Goal: Task Accomplishment & Management: Use online tool/utility

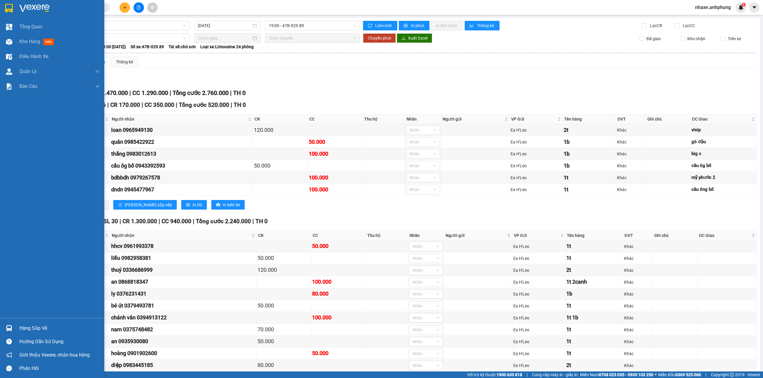
click at [33, 4] on img at bounding box center [34, 8] width 30 height 9
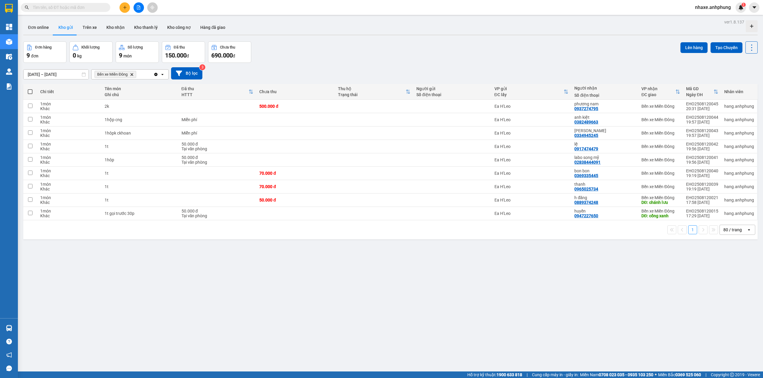
click at [31, 91] on span at bounding box center [30, 91] width 5 height 5
click at [30, 89] on input "checkbox" at bounding box center [30, 89] width 0 height 0
checkbox input "true"
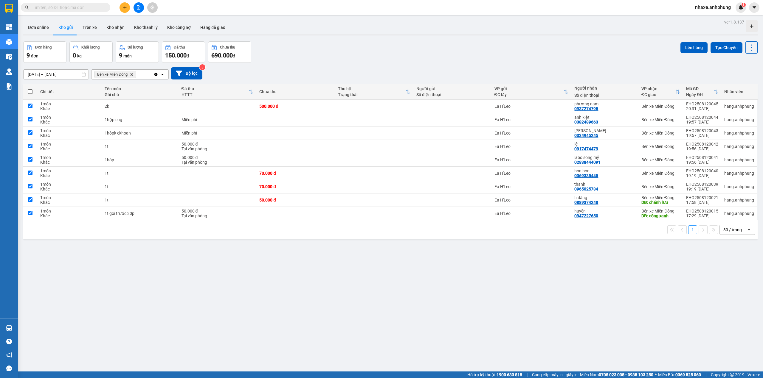
checkbox input "true"
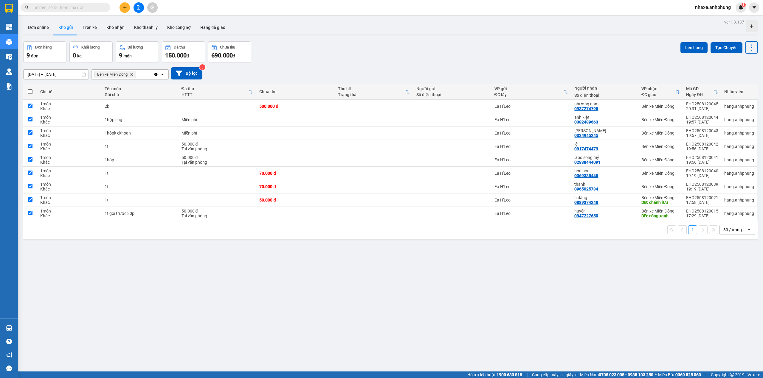
checkbox input "true"
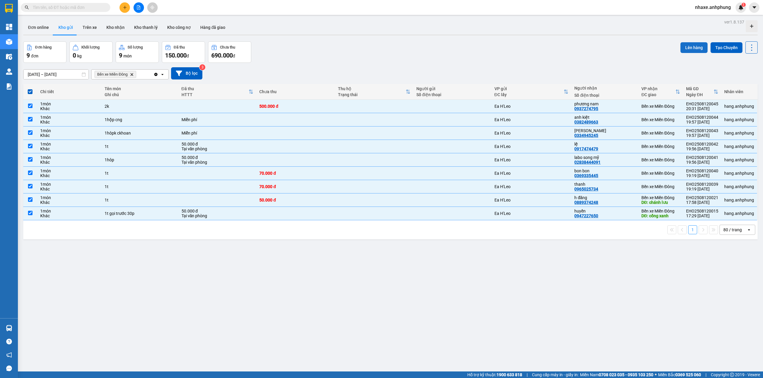
click at [683, 48] on button "Lên hàng" at bounding box center [693, 47] width 27 height 11
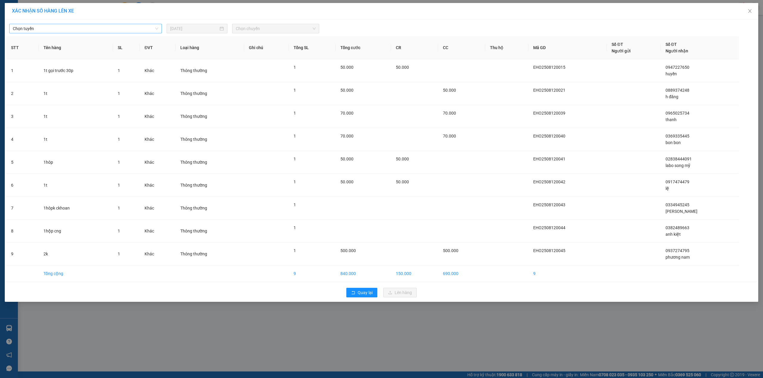
click at [113, 32] on span "Chọn tuyến" at bounding box center [85, 28] width 145 height 9
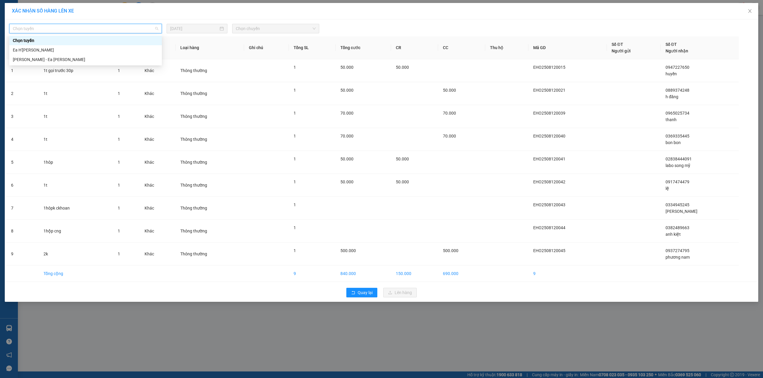
click at [46, 29] on span "Chọn tuyến" at bounding box center [85, 28] width 145 height 9
click at [40, 49] on div "Ea H'[PERSON_NAME]" at bounding box center [85, 50] width 145 height 7
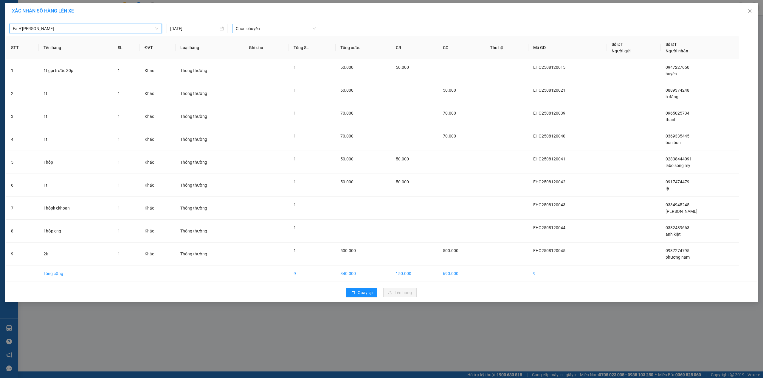
click at [263, 30] on span "Chọn chuyến" at bounding box center [276, 28] width 80 height 9
drag, startPoint x: 261, startPoint y: 57, endPoint x: 263, endPoint y: 62, distance: 5.2
click at [261, 57] on div "21:00 - 47H-036.79" at bounding box center [259, 59] width 46 height 7
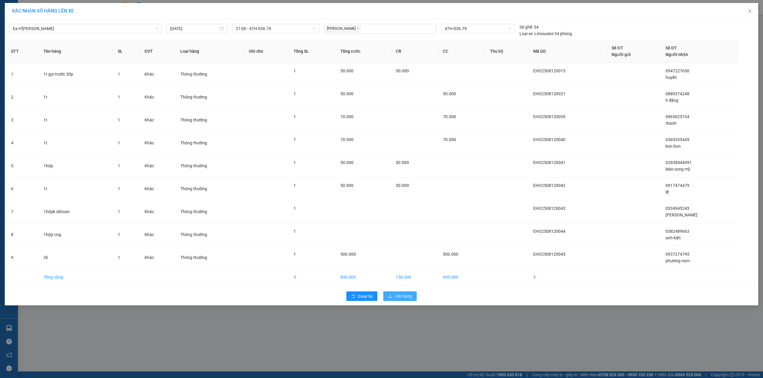
drag, startPoint x: 391, startPoint y: 297, endPoint x: 389, endPoint y: 287, distance: 10.0
click at [391, 295] on button "Lên hàng" at bounding box center [399, 297] width 33 height 10
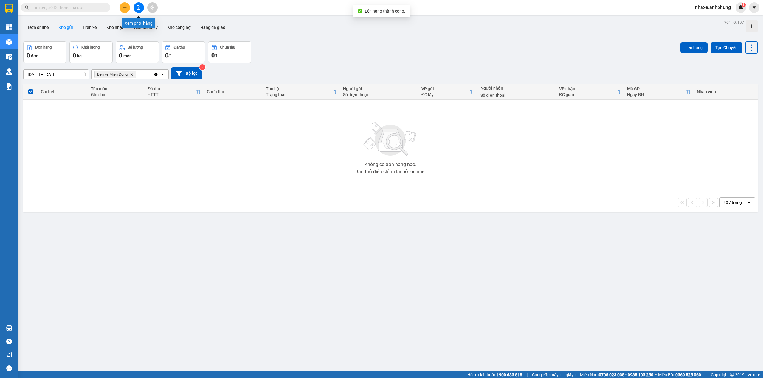
click at [136, 5] on icon "file-add" at bounding box center [138, 7] width 4 height 4
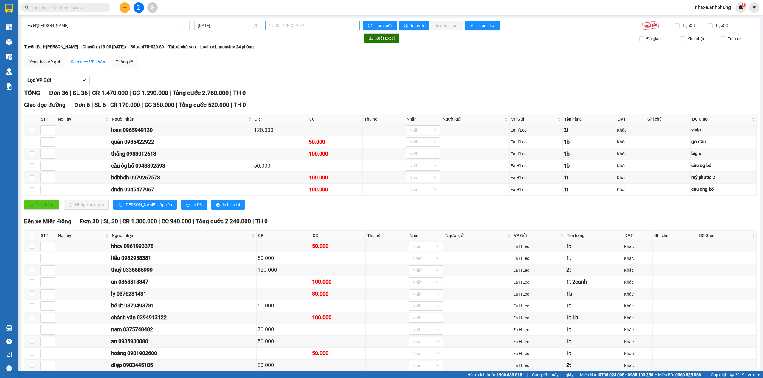
click at [306, 27] on span "19:00 - 47B-029.89" at bounding box center [313, 25] width 88 height 9
click at [293, 52] on div "21:00 - 47H-036.79" at bounding box center [290, 57] width 54 height 10
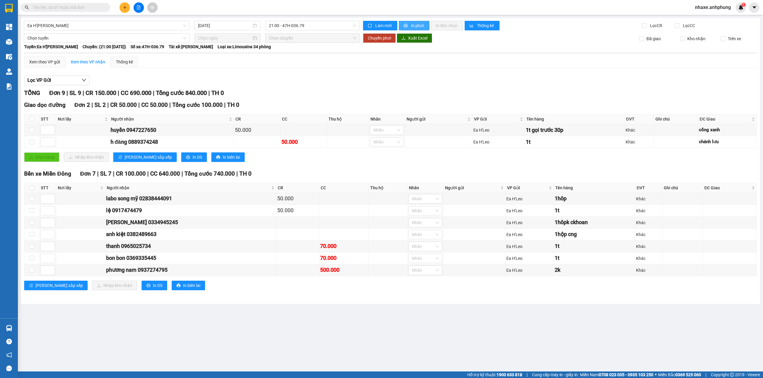
click at [415, 24] on span "In phơi" at bounding box center [418, 25] width 14 height 7
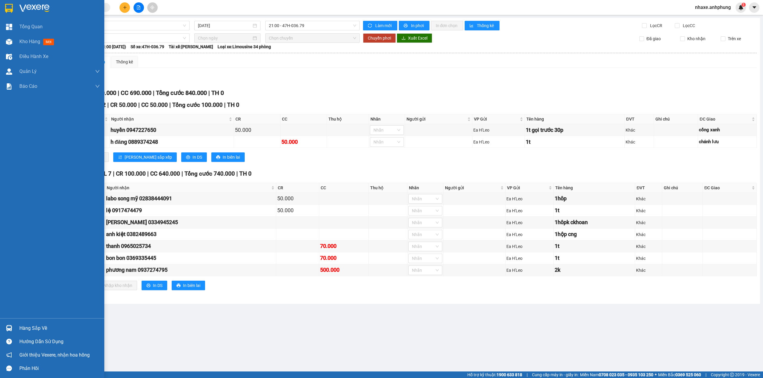
click at [29, 6] on img at bounding box center [34, 8] width 30 height 9
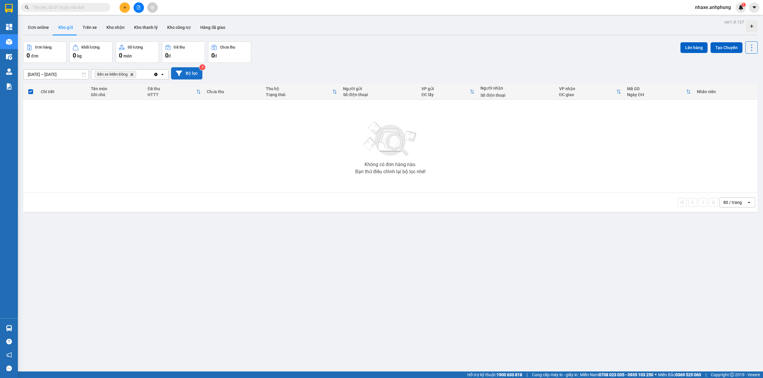
click at [187, 76] on button "Bộ lọc" at bounding box center [186, 73] width 31 height 12
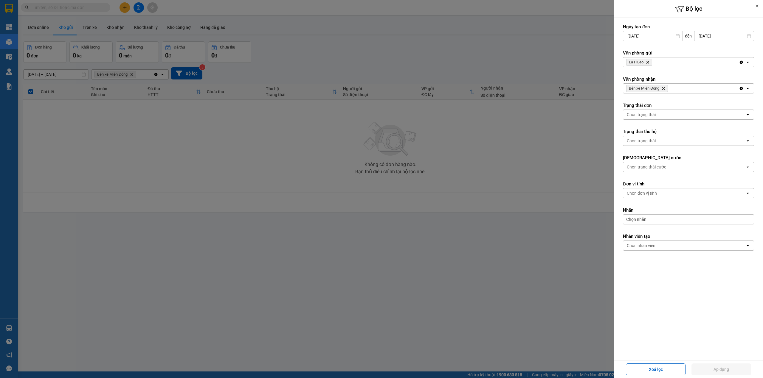
click at [647, 62] on icon "Delete" at bounding box center [648, 62] width 4 height 4
click at [647, 62] on div "Chọn văn phòng" at bounding box center [641, 62] width 30 height 6
click at [645, 74] on span "Bến xe Miền Đông" at bounding box center [645, 75] width 36 height 6
click at [662, 90] on icon "Delete" at bounding box center [663, 89] width 4 height 4
click at [662, 90] on div "Chọn văn phòng" at bounding box center [684, 89] width 122 height 10
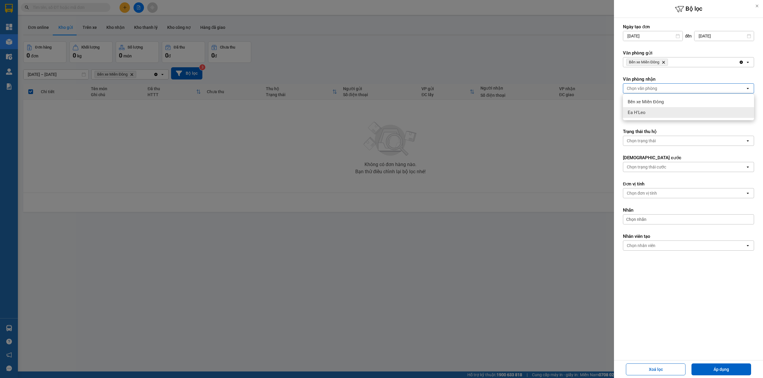
click at [642, 113] on span "Ea H'Leo" at bounding box center [636, 113] width 18 height 6
click at [712, 370] on button "Áp dụng" at bounding box center [721, 370] width 60 height 12
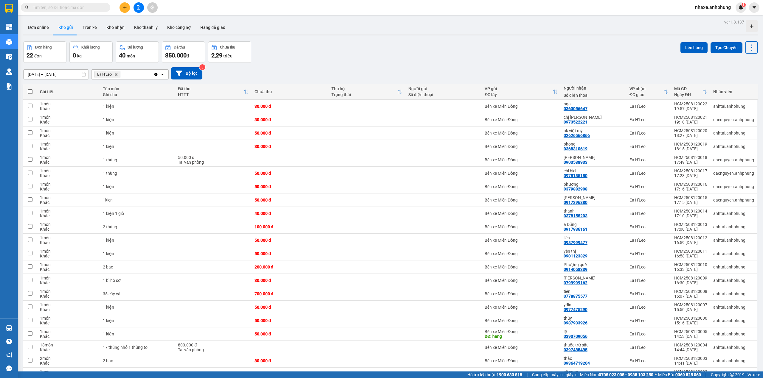
click at [31, 92] on span at bounding box center [30, 91] width 5 height 5
click at [30, 89] on input "checkbox" at bounding box center [30, 89] width 0 height 0
checkbox input "true"
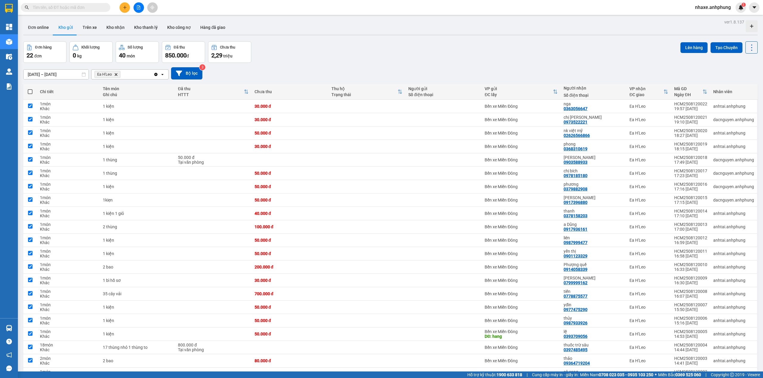
checkbox input "true"
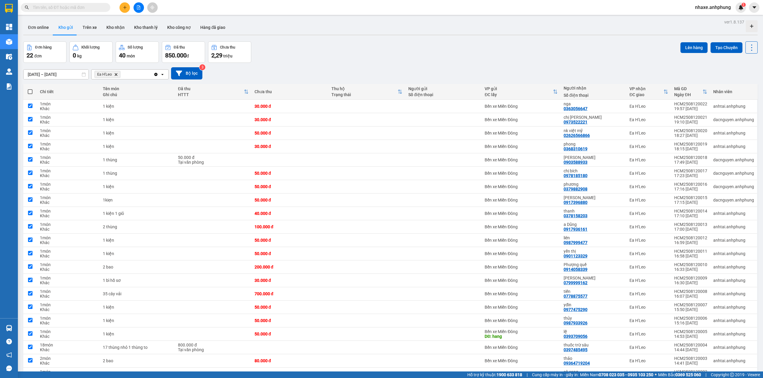
checkbox input "true"
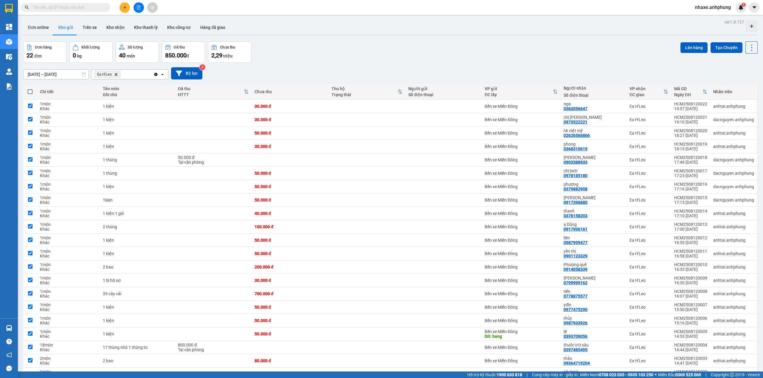
checkbox input "true"
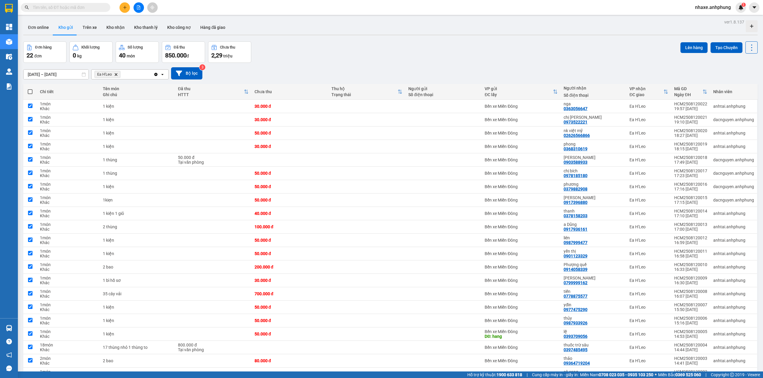
checkbox input "true"
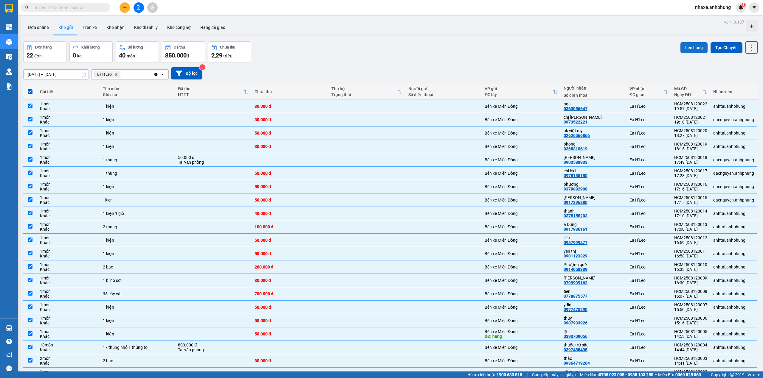
click at [689, 45] on button "Lên hàng" at bounding box center [693, 47] width 27 height 11
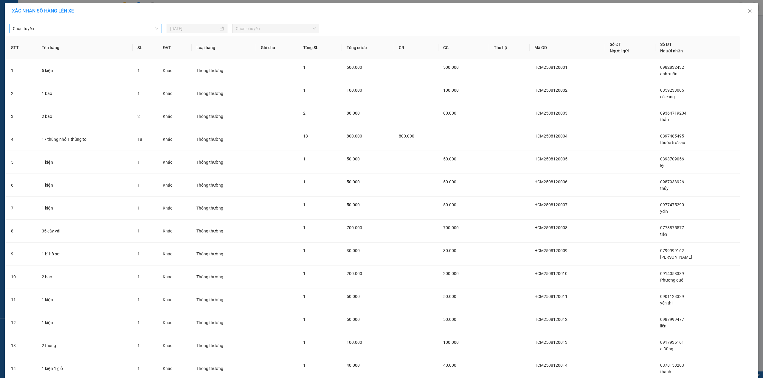
click at [69, 28] on span "Chọn tuyến" at bounding box center [85, 28] width 145 height 9
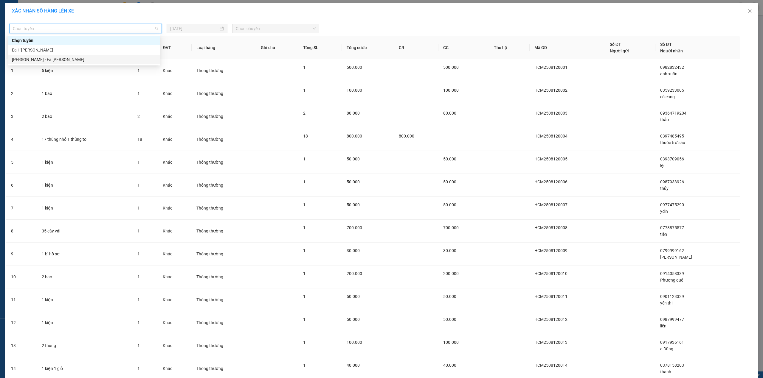
click at [51, 61] on div "[PERSON_NAME] - Ea [PERSON_NAME]" at bounding box center [84, 59] width 144 height 7
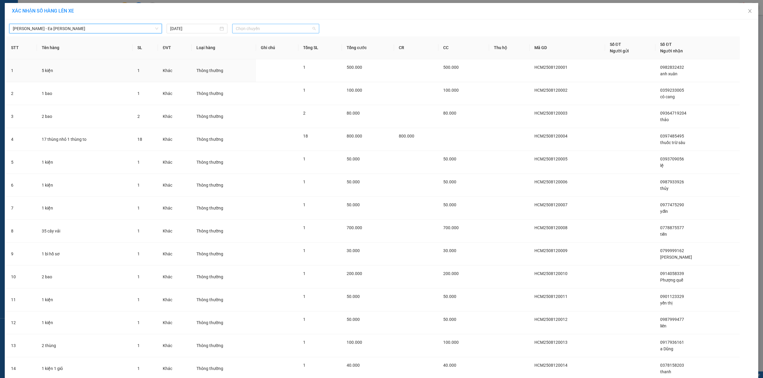
click at [239, 27] on span "Chọn chuyến" at bounding box center [276, 28] width 80 height 9
click at [256, 51] on div "19:30 - 47B-006.67" at bounding box center [257, 50] width 46 height 7
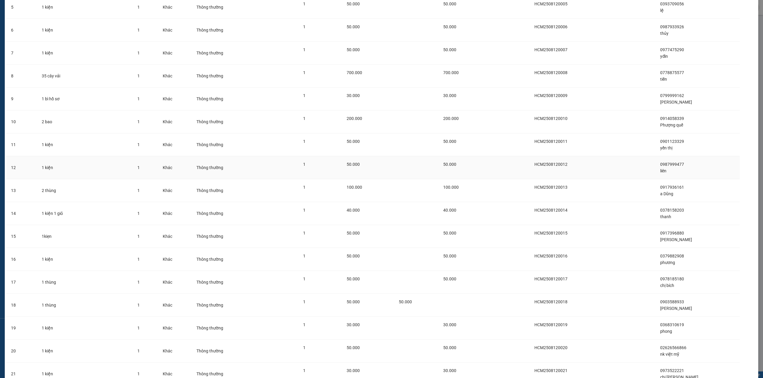
scroll to position [235, 0]
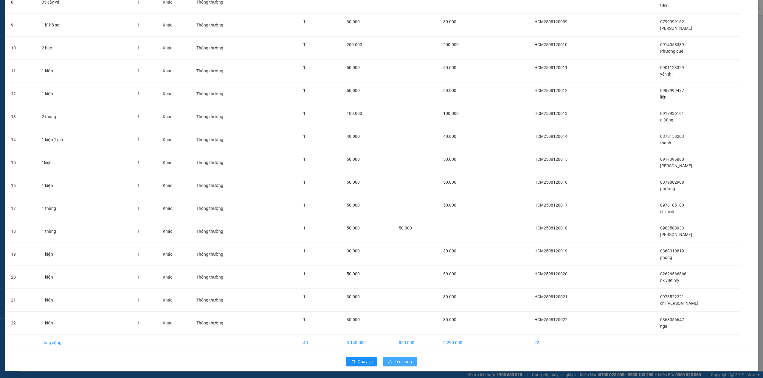
click at [402, 358] on button "Lên hàng" at bounding box center [399, 362] width 33 height 10
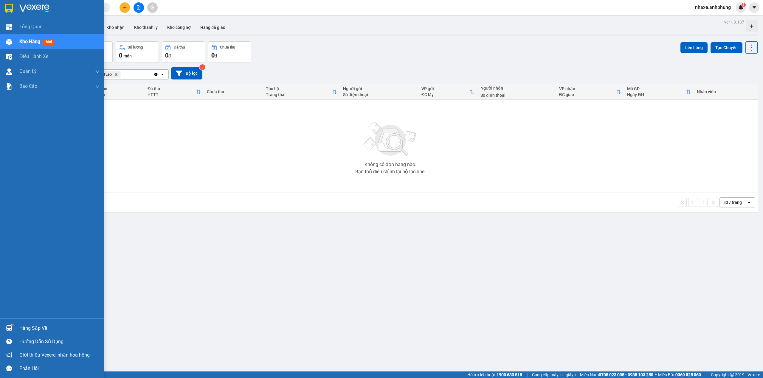
click at [29, 7] on img at bounding box center [34, 8] width 30 height 9
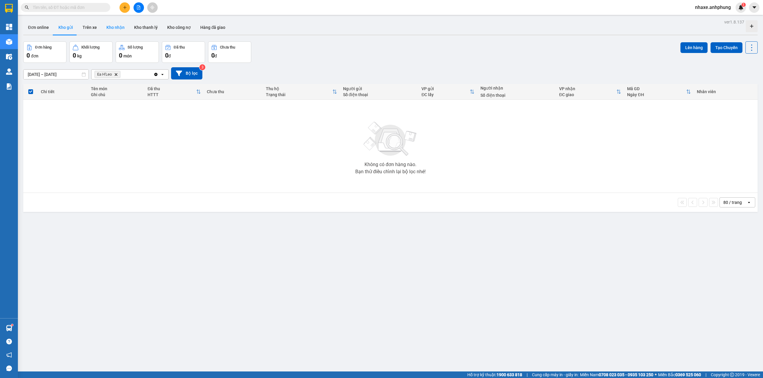
click at [116, 25] on button "Kho nhận" at bounding box center [116, 27] width 28 height 14
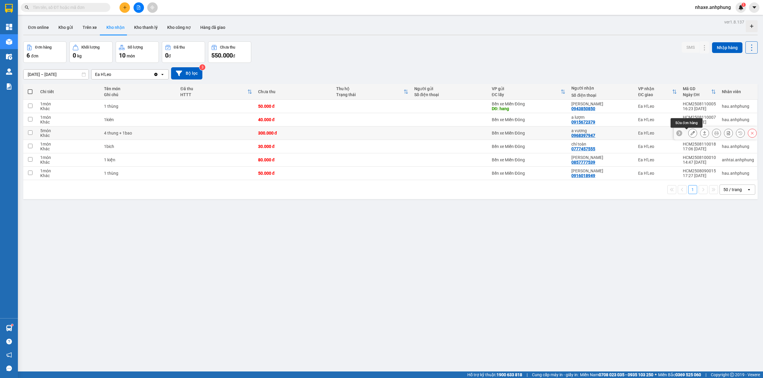
click at [690, 134] on icon at bounding box center [692, 133] width 4 height 4
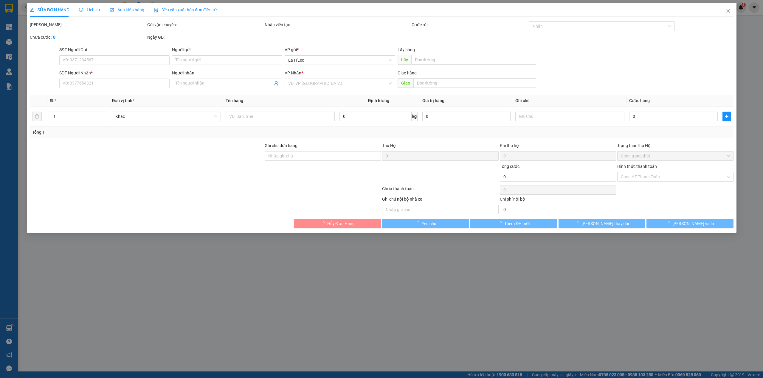
type input "0968397947"
type input "a vương"
type input "300.000"
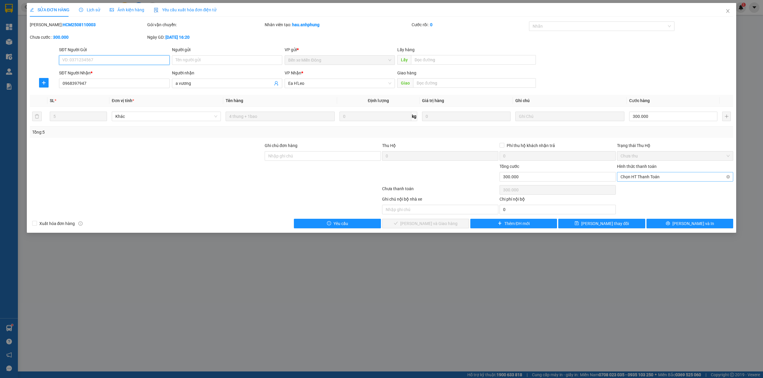
click at [665, 178] on span "Chọn HT Thanh Toán" at bounding box center [674, 176] width 109 height 9
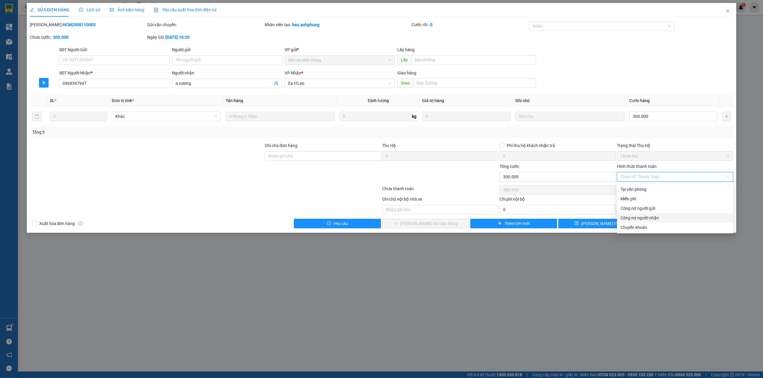
click at [655, 216] on div "Công nợ người nhận" at bounding box center [674, 218] width 109 height 7
type input "0"
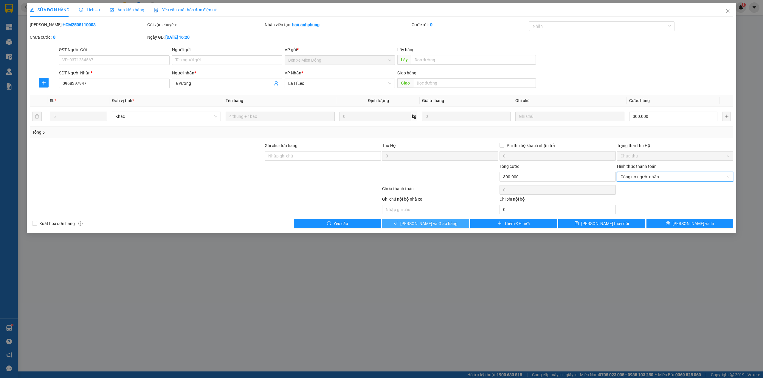
click at [424, 225] on span "[PERSON_NAME] và Giao hàng" at bounding box center [428, 223] width 57 height 7
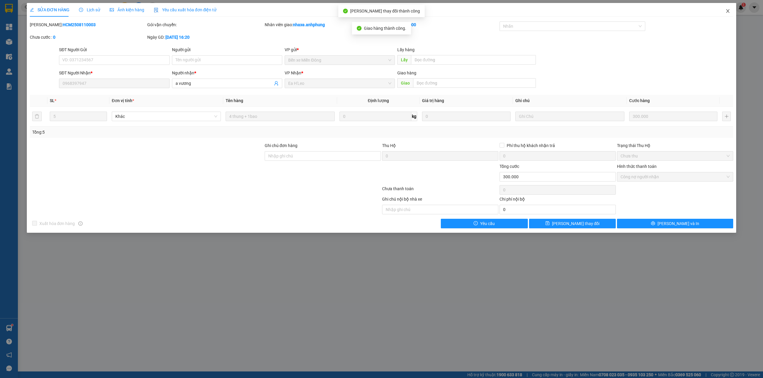
click at [731, 10] on span "Close" at bounding box center [727, 11] width 17 height 17
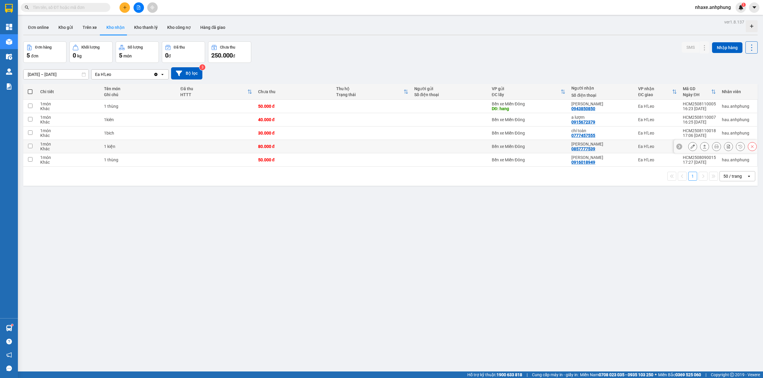
click at [690, 148] on icon at bounding box center [692, 146] width 4 height 4
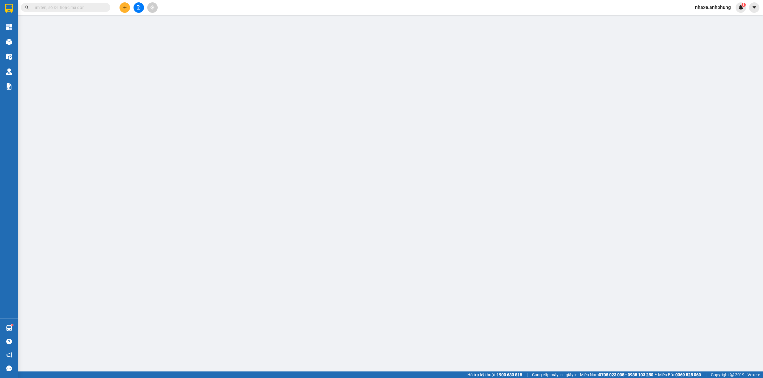
type input "0857777539"
type input "[PERSON_NAME]"
type input "80.000"
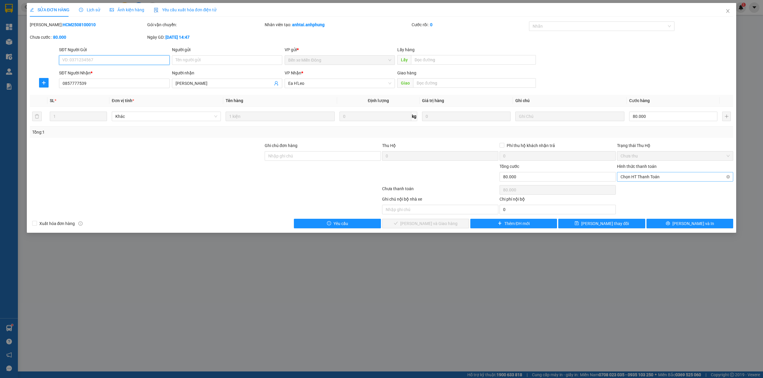
click at [662, 176] on span "Chọn HT Thanh Toán" at bounding box center [674, 176] width 109 height 9
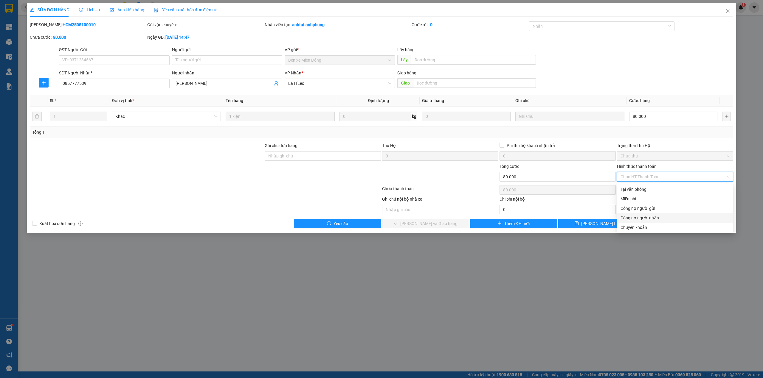
click at [646, 217] on div "Công nợ người nhận" at bounding box center [674, 218] width 109 height 7
type input "0"
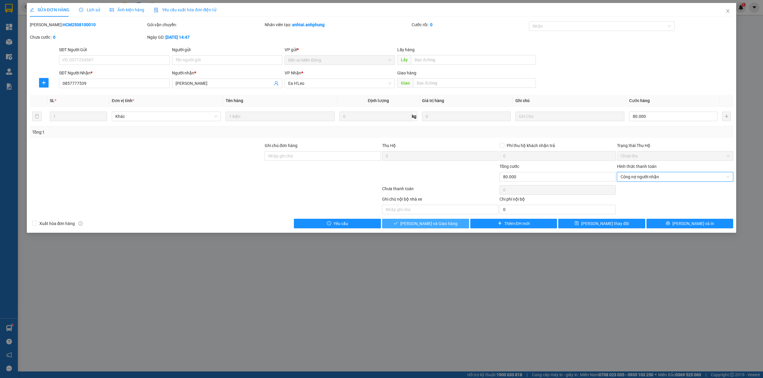
click at [440, 223] on span "[PERSON_NAME] và Giao hàng" at bounding box center [428, 223] width 57 height 7
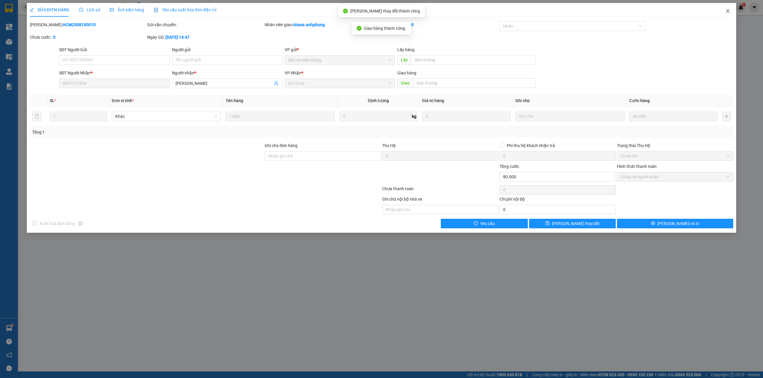
click at [728, 11] on icon "close" at bounding box center [727, 11] width 5 height 5
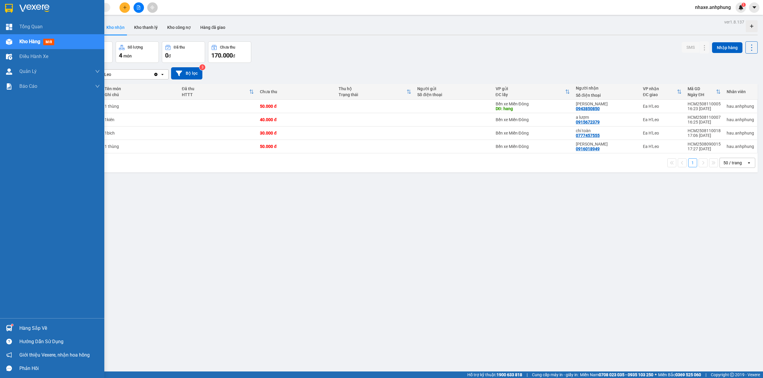
click at [40, 9] on img at bounding box center [34, 8] width 30 height 9
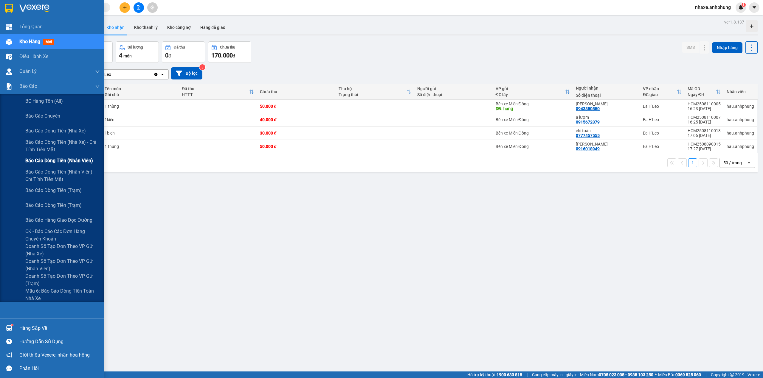
click at [71, 161] on span "Báo cáo dòng tiền (nhân viên)" at bounding box center [59, 160] width 68 height 7
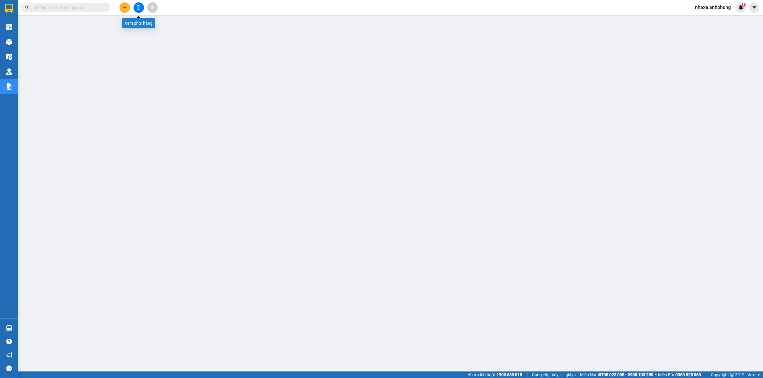
click at [136, 5] on button at bounding box center [138, 7] width 10 height 10
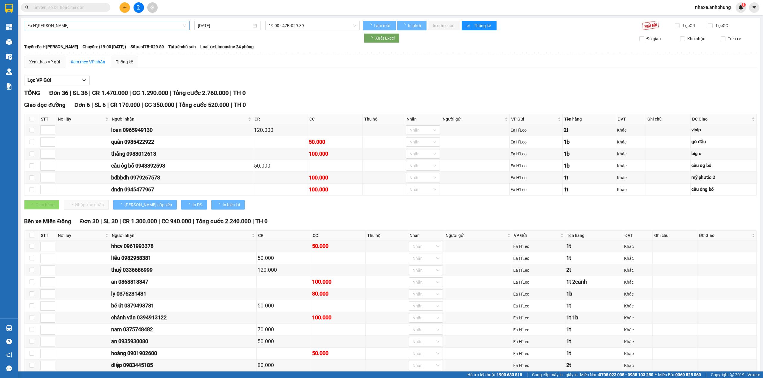
click at [110, 24] on span "Ea H'[PERSON_NAME]" at bounding box center [106, 25] width 158 height 9
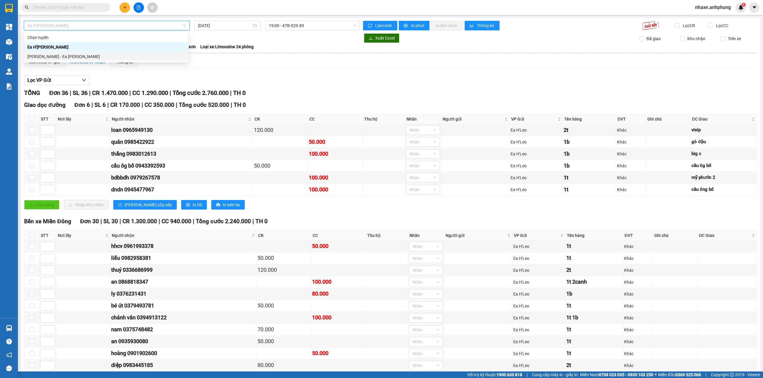
click at [80, 56] on div "[PERSON_NAME] - Ea [PERSON_NAME]" at bounding box center [105, 56] width 157 height 7
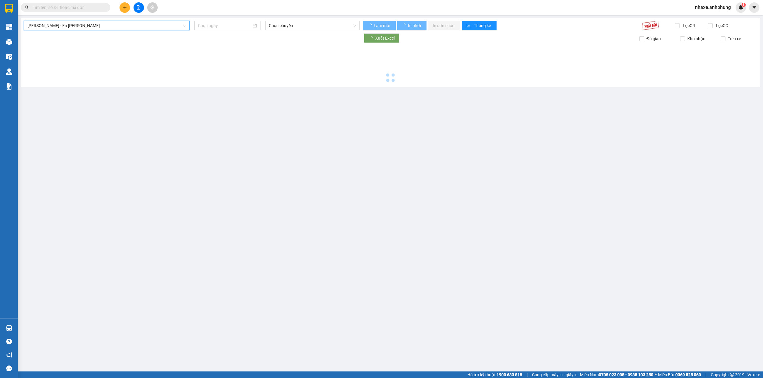
type input "[DATE]"
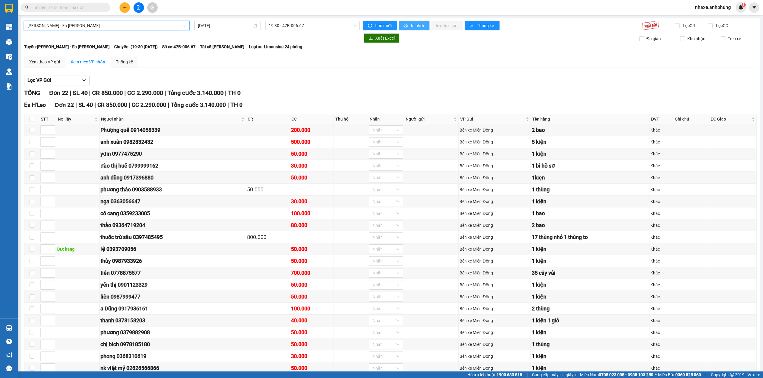
click at [416, 25] on span "In phơi" at bounding box center [418, 25] width 14 height 7
